Goal: Task Accomplishment & Management: Use online tool/utility

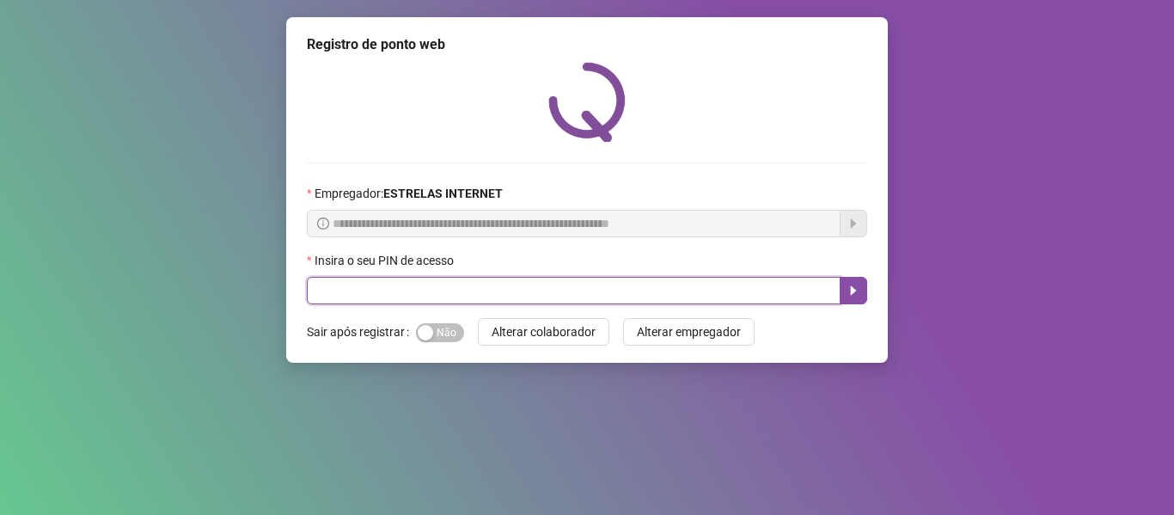
click at [569, 287] on input "text" at bounding box center [574, 290] width 534 height 27
type input "*****"
click at [859, 293] on icon "caret-right" at bounding box center [853, 291] width 14 height 14
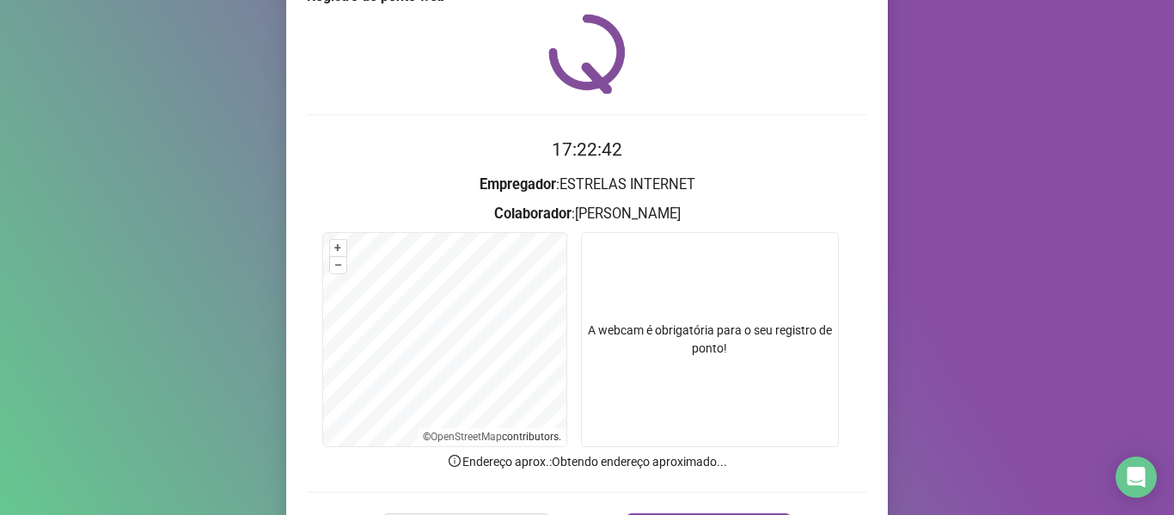
scroll to position [156, 0]
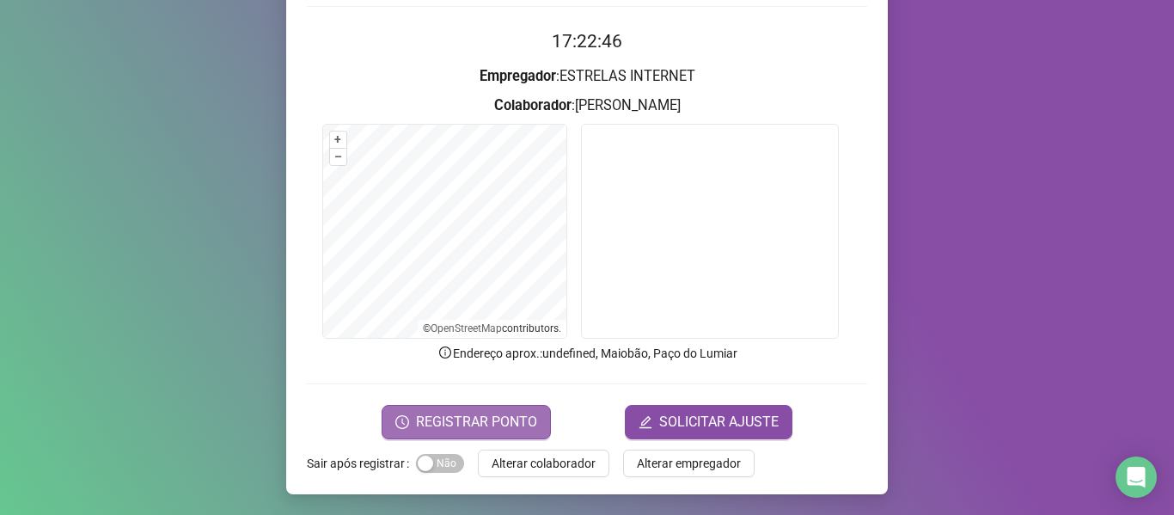
click at [470, 416] on span "REGISTRAR PONTO" at bounding box center [476, 422] width 121 height 21
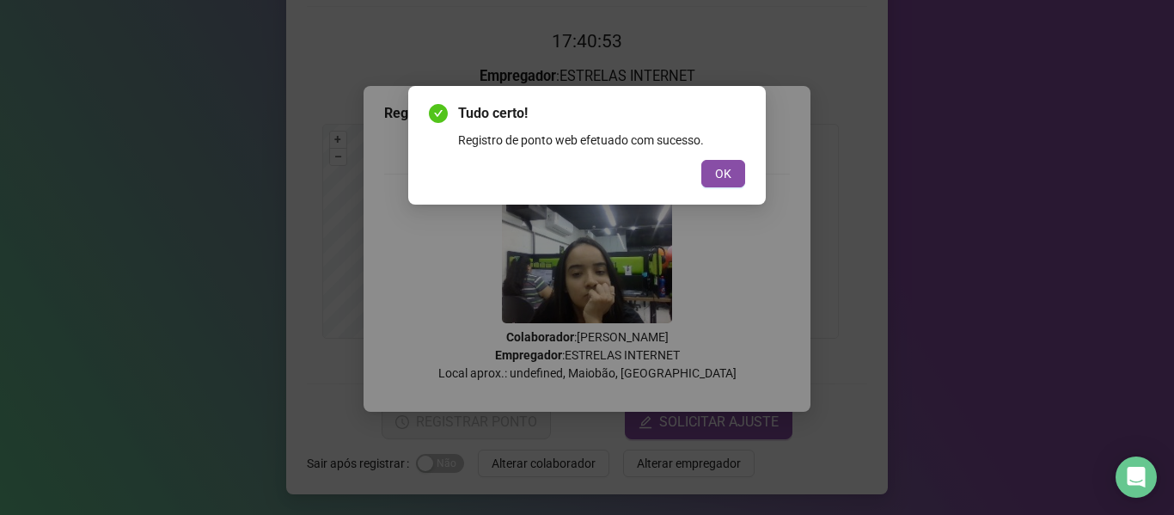
drag, startPoint x: 670, startPoint y: 170, endPoint x: 700, endPoint y: 174, distance: 30.4
click at [675, 171] on div "OK" at bounding box center [587, 173] width 316 height 27
click at [714, 174] on button "OK" at bounding box center [723, 173] width 44 height 27
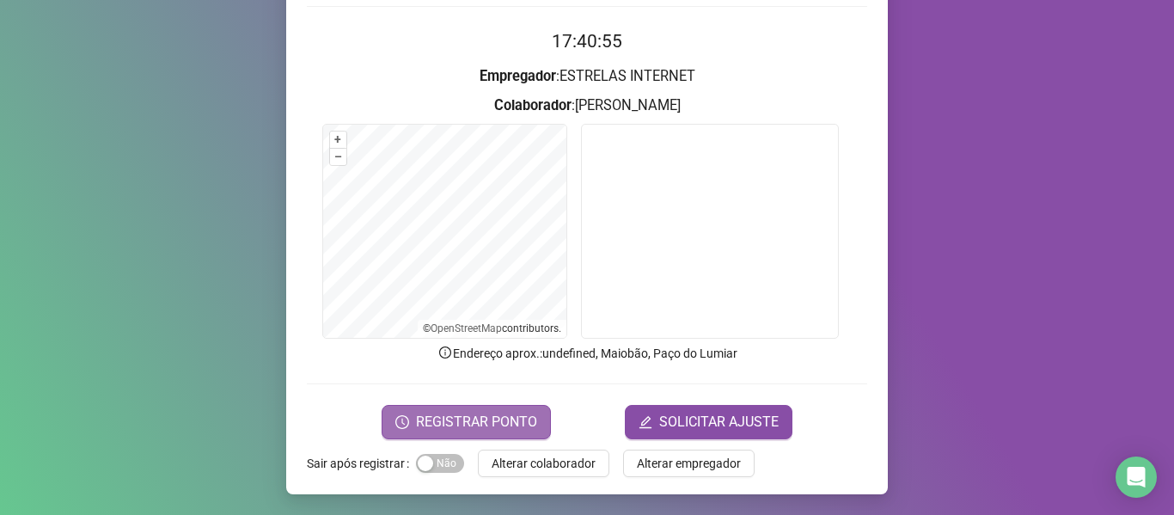
click at [489, 422] on span "REGISTRAR PONTO" at bounding box center [476, 422] width 121 height 21
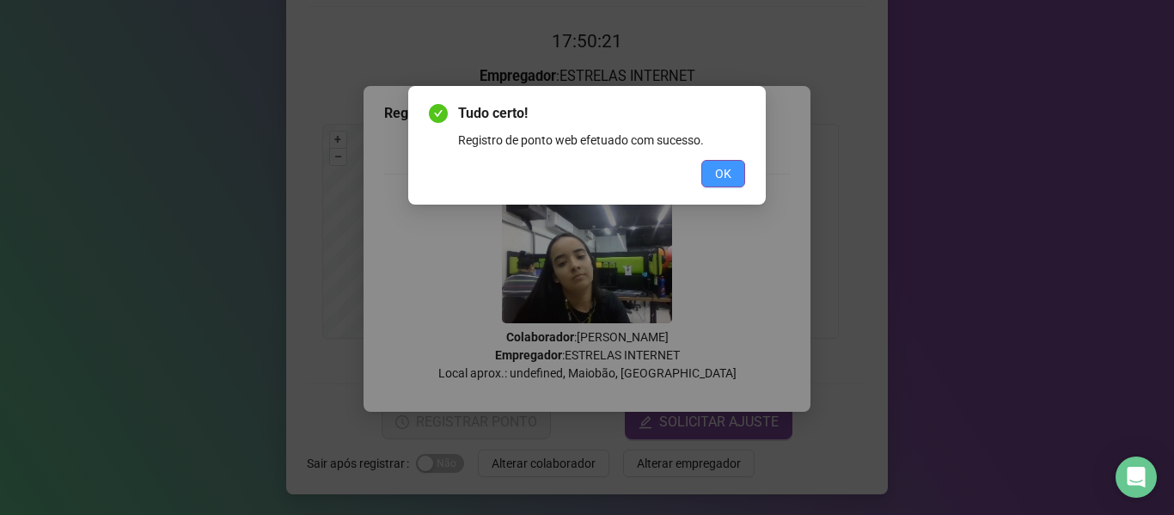
click at [722, 175] on span "OK" at bounding box center [723, 173] width 16 height 19
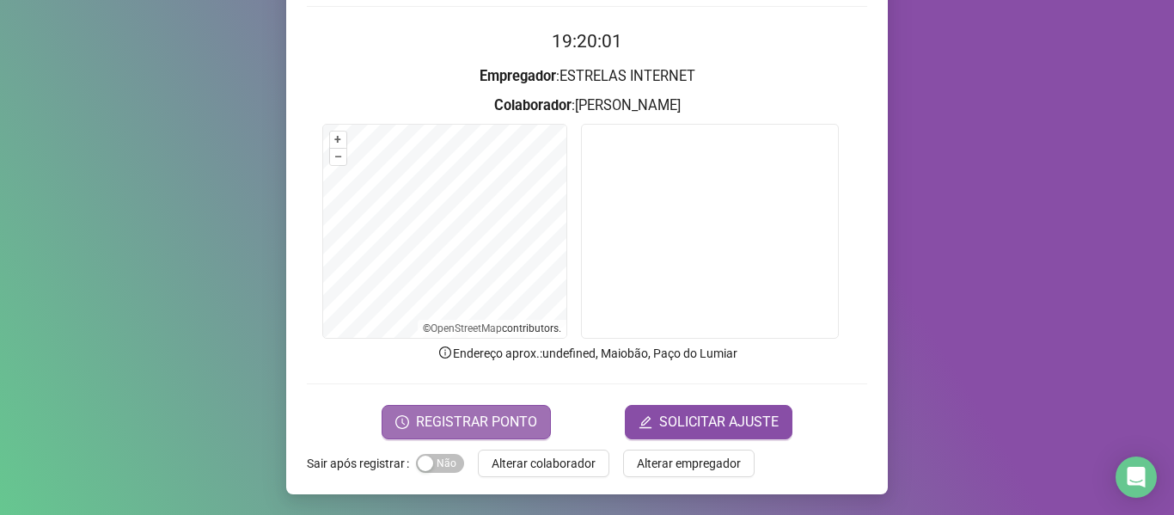
click at [497, 421] on span "REGISTRAR PONTO" at bounding box center [476, 422] width 121 height 21
